Goal: Task Accomplishment & Management: Use online tool/utility

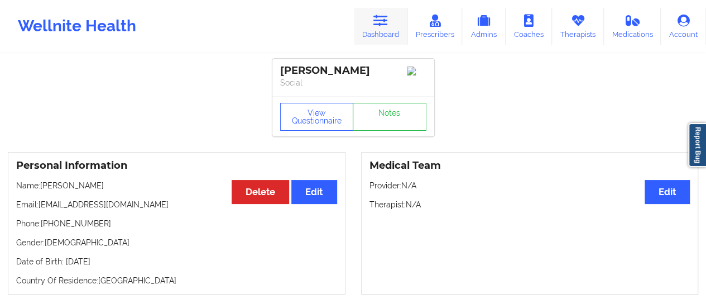
click at [387, 27] on icon at bounding box center [380, 21] width 15 height 12
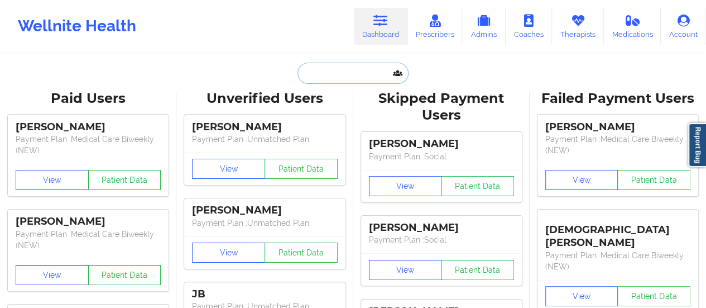
click at [370, 74] on input "text" at bounding box center [353, 73] width 111 height 21
paste input "[EMAIL_ADDRESS][DOMAIN_NAME]"
type input "[EMAIL_ADDRESS][DOMAIN_NAME]"
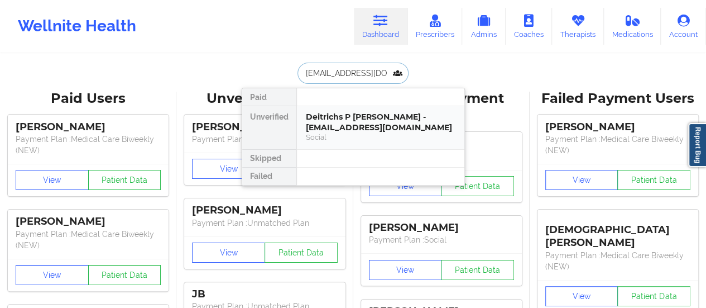
click at [356, 119] on div "Deitrichs P [PERSON_NAME] - [EMAIL_ADDRESS][DOMAIN_NAME]" at bounding box center [381, 122] width 150 height 21
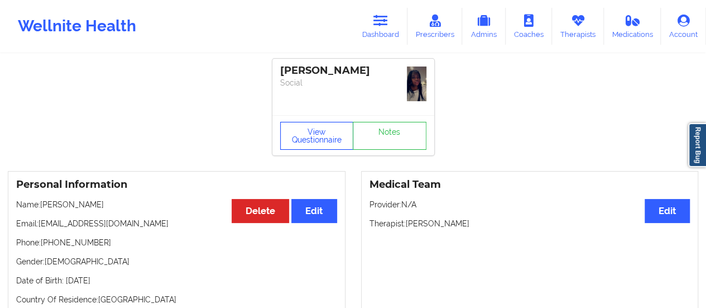
click at [329, 136] on button "View Questionnaire" at bounding box center [317, 136] width 74 height 28
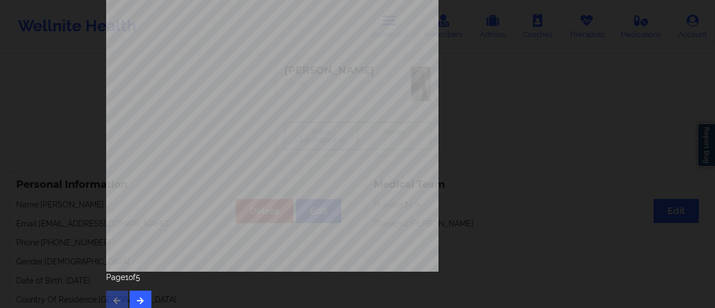
scroll to position [224, 0]
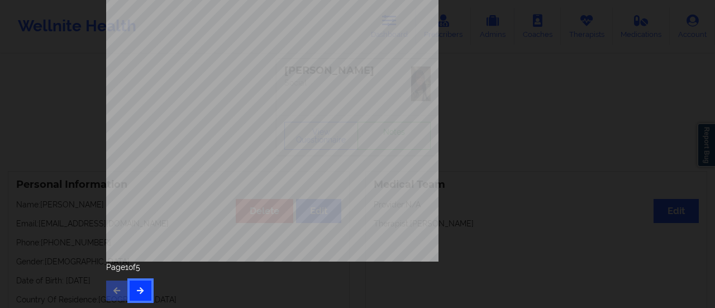
click at [138, 294] on button "button" at bounding box center [141, 290] width 22 height 20
click at [113, 285] on button "button" at bounding box center [117, 290] width 22 height 20
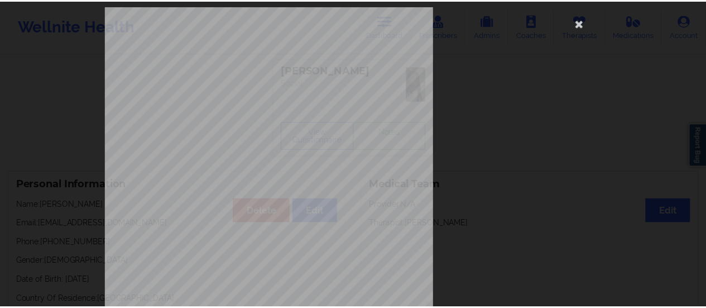
scroll to position [0, 0]
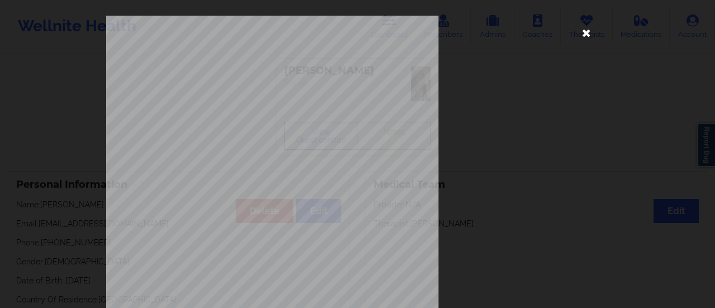
click at [587, 34] on icon at bounding box center [586, 32] width 18 height 18
